Goal: Information Seeking & Learning: Learn about a topic

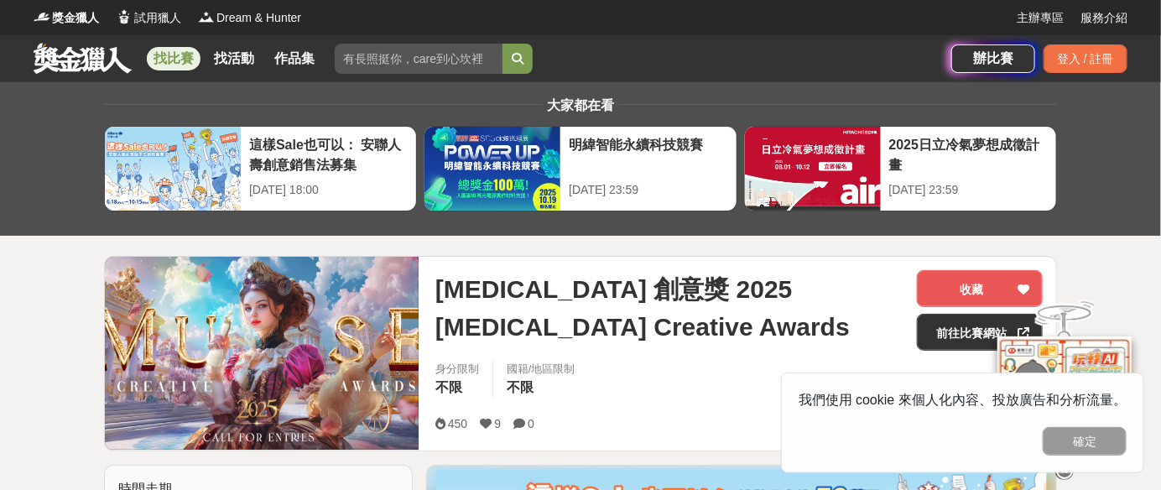
click at [171, 64] on link "找比賽" at bounding box center [174, 58] width 54 height 23
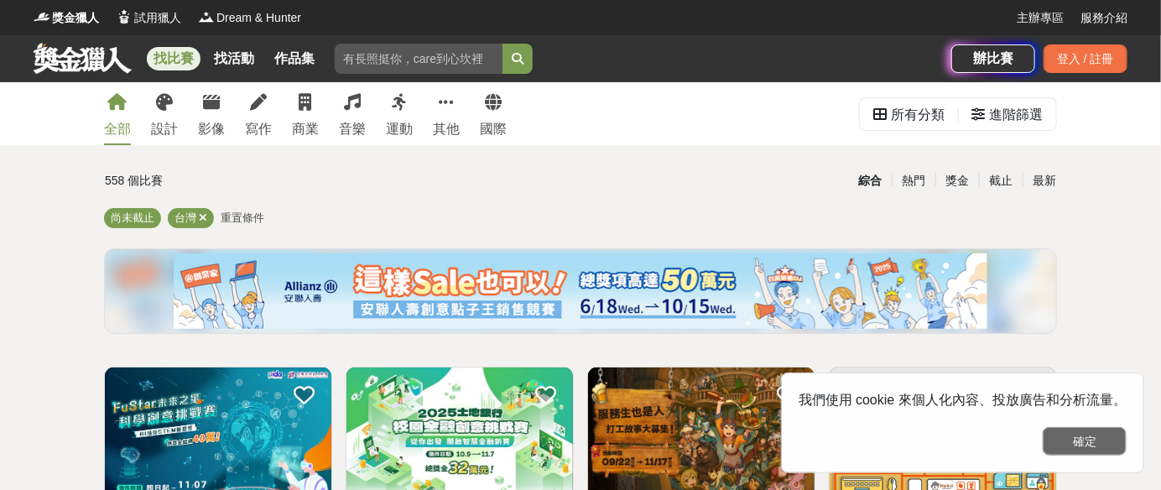
click at [1096, 444] on button "確定" at bounding box center [1085, 441] width 84 height 29
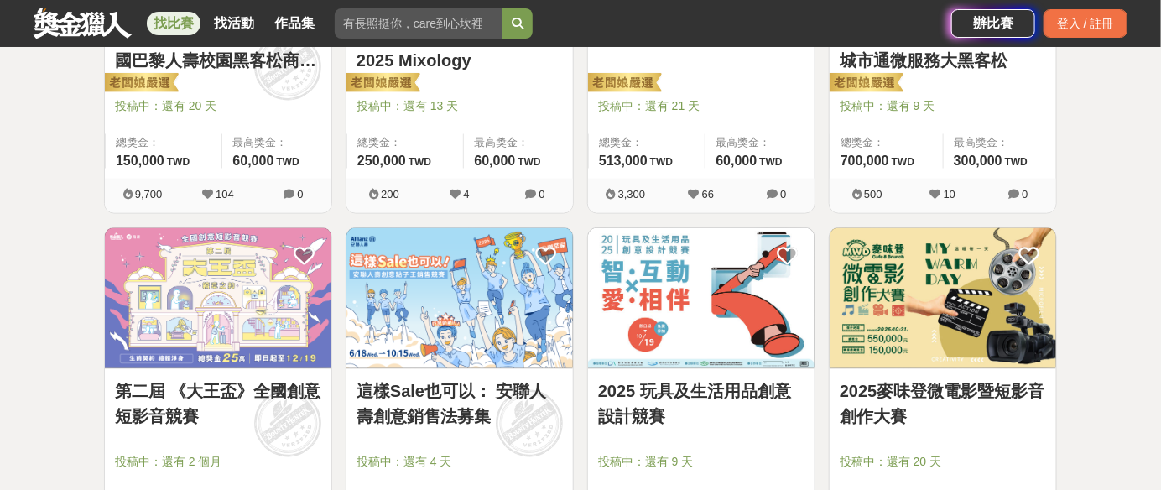
scroll to position [848, 0]
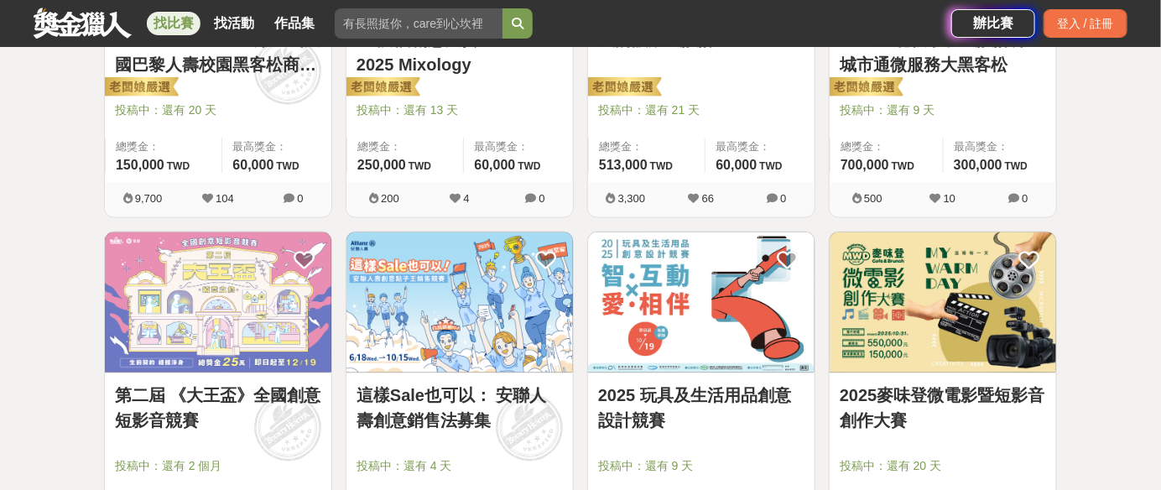
click at [931, 384] on link "2025麥味登微電影暨短影音創作大賽" at bounding box center [943, 409] width 206 height 50
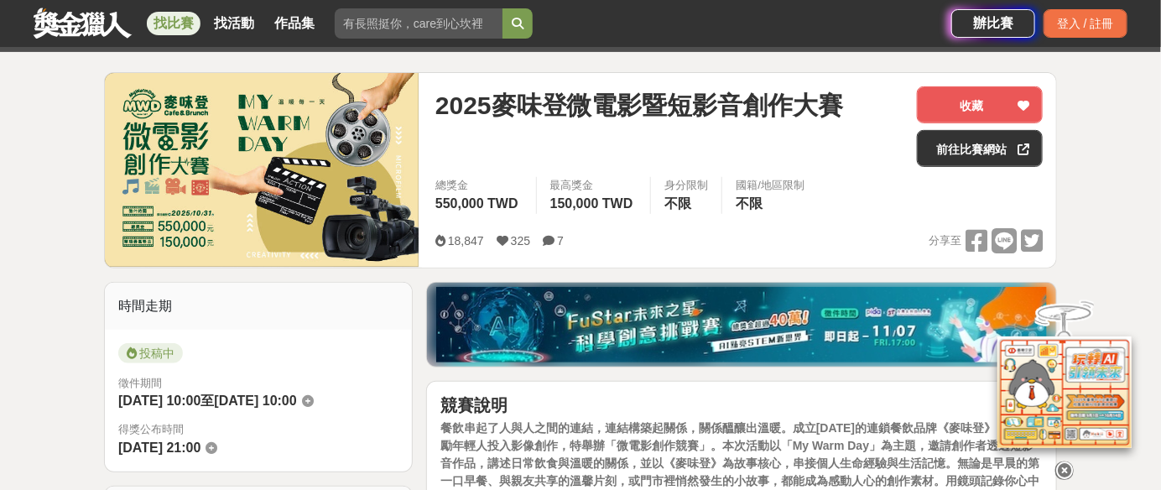
scroll to position [177, 0]
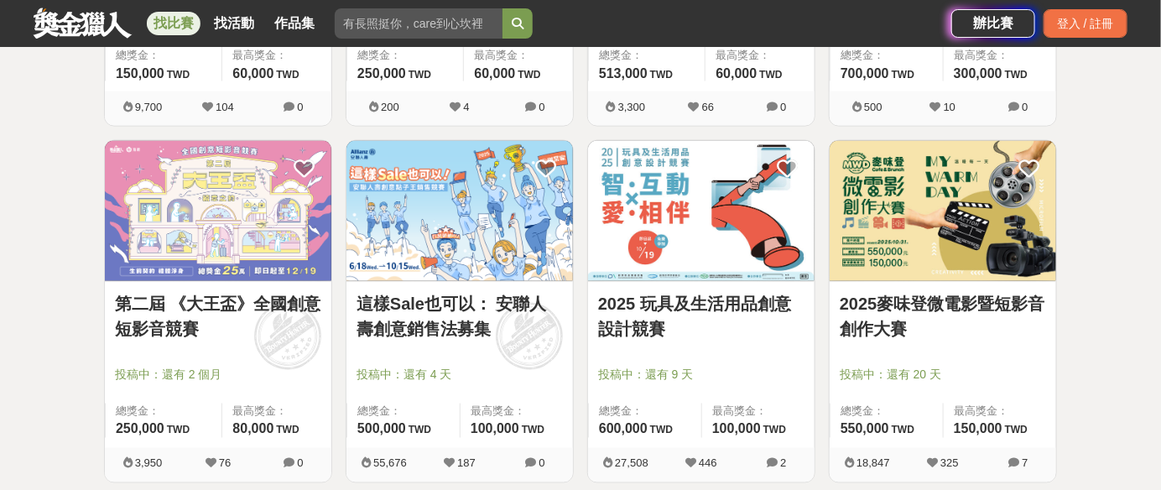
scroll to position [971, 0]
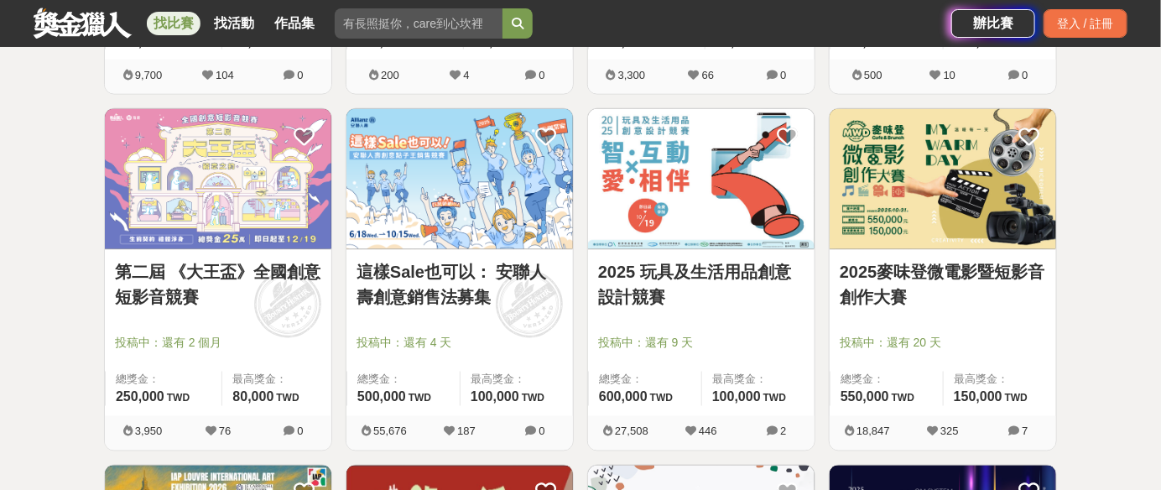
click at [241, 271] on link "第二屆 《大王盃》全國創意短影音競賽" at bounding box center [218, 285] width 206 height 50
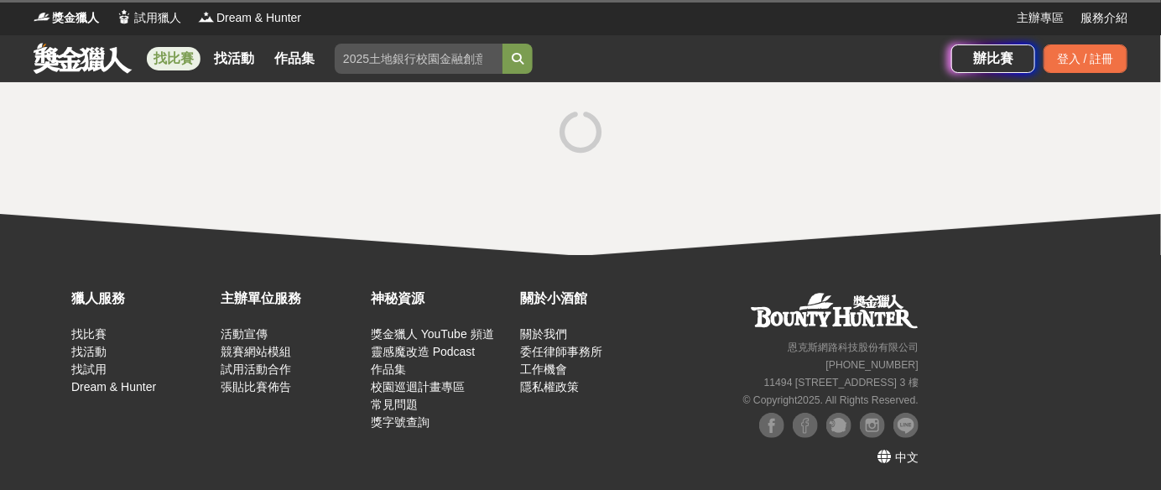
click at [241, 275] on div "獵人服務 找比賽 找活動 找試用 Dream & Hunter 主辦單位服務 活動宣傳 競賽網站模組 試用活動合作 張貼比賽佈告 神秘資源 獎金獵人 YouT…" at bounding box center [580, 372] width 1161 height 235
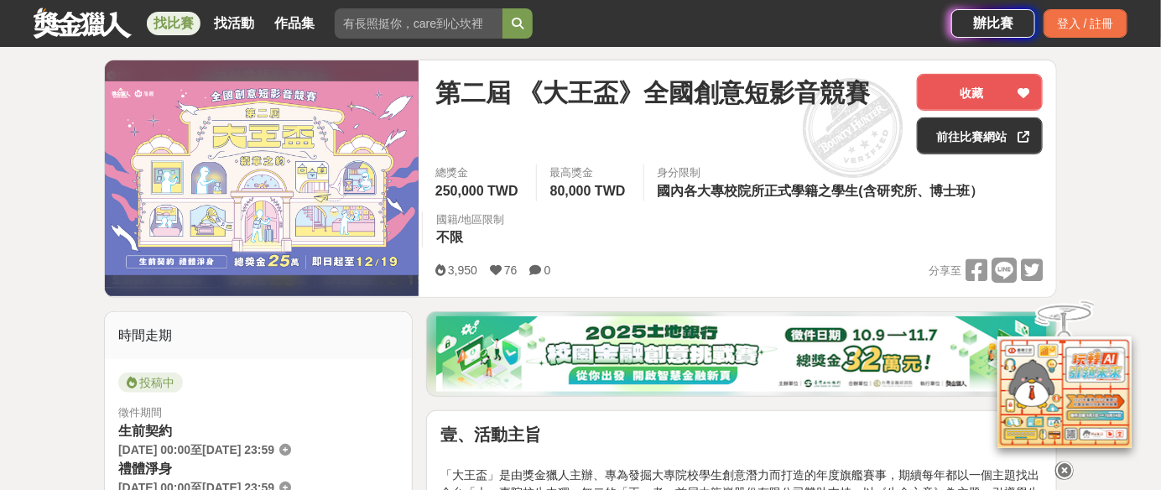
scroll to position [190, 0]
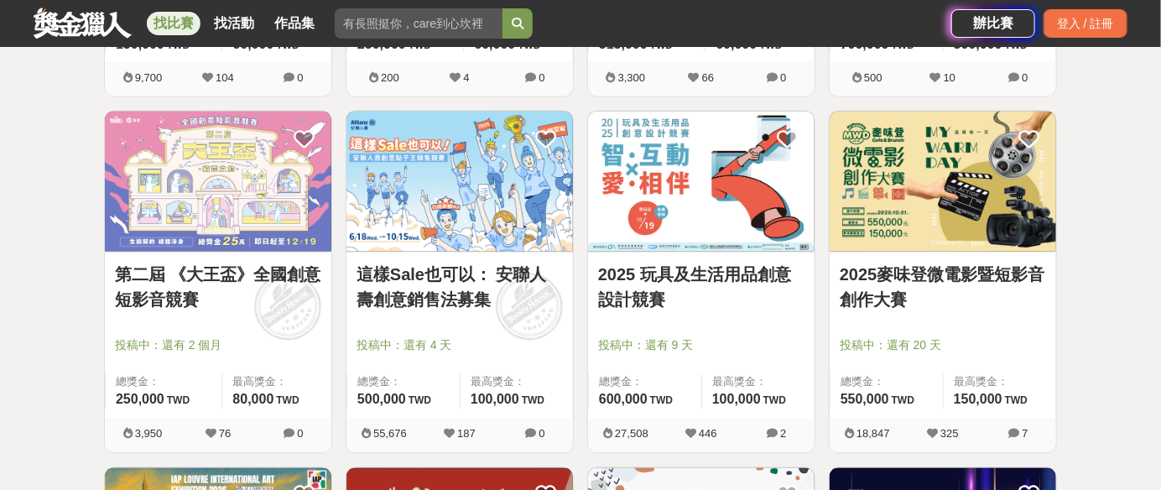
scroll to position [971, 0]
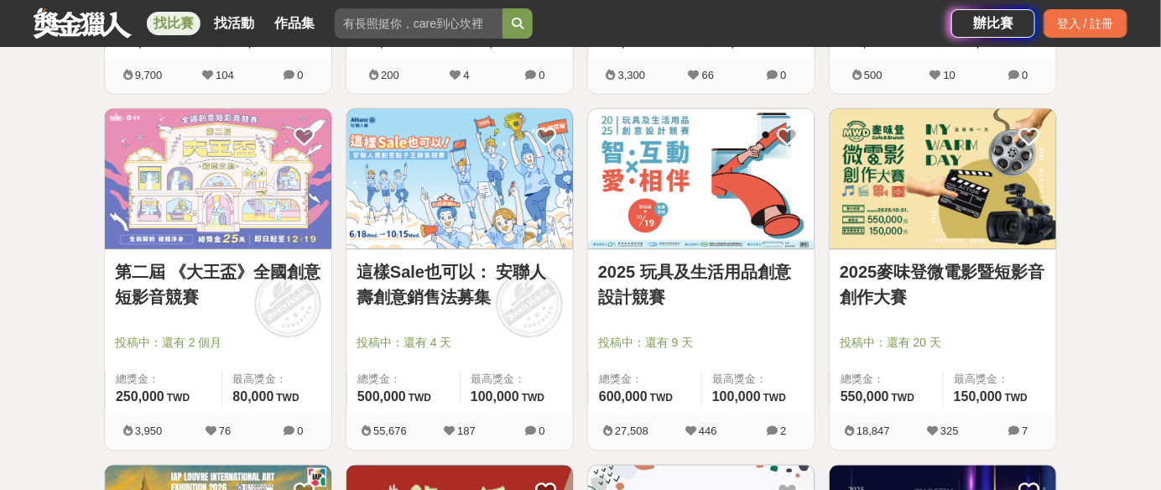
click at [1001, 262] on link "2025麥味登微電影暨短影音創作大賽" at bounding box center [943, 285] width 206 height 50
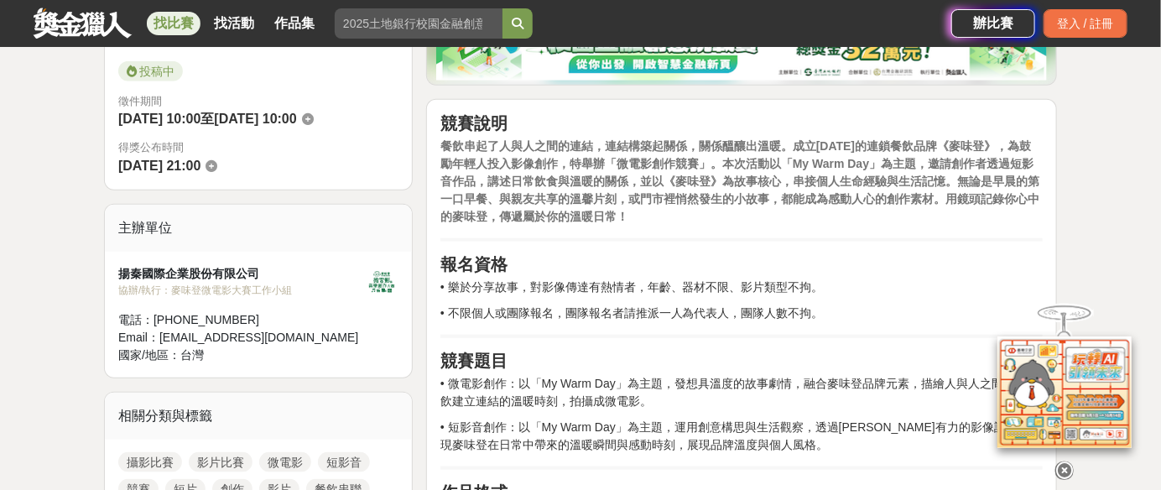
scroll to position [573, 0]
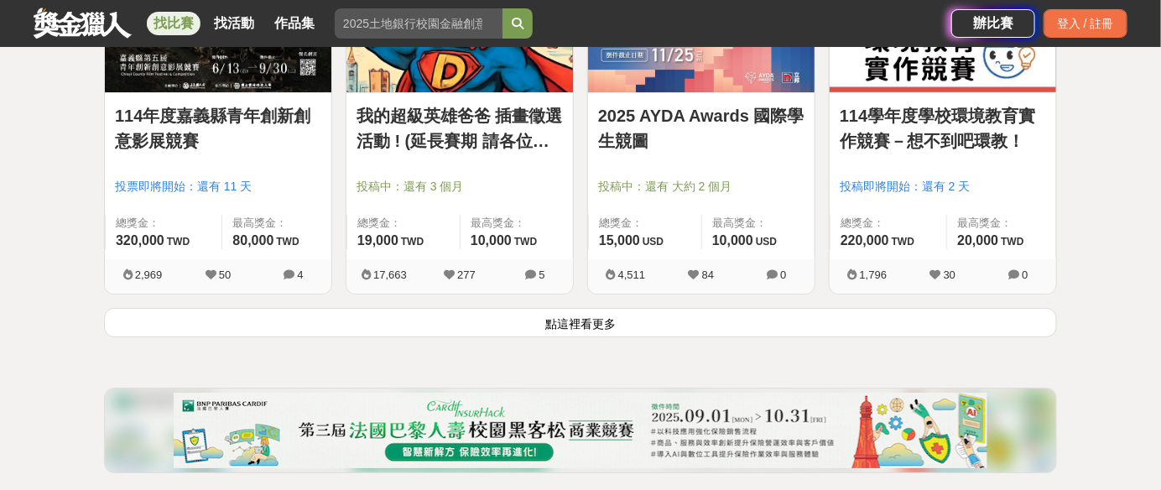
scroll to position [2220, 0]
